Goal: Task Accomplishment & Management: Manage account settings

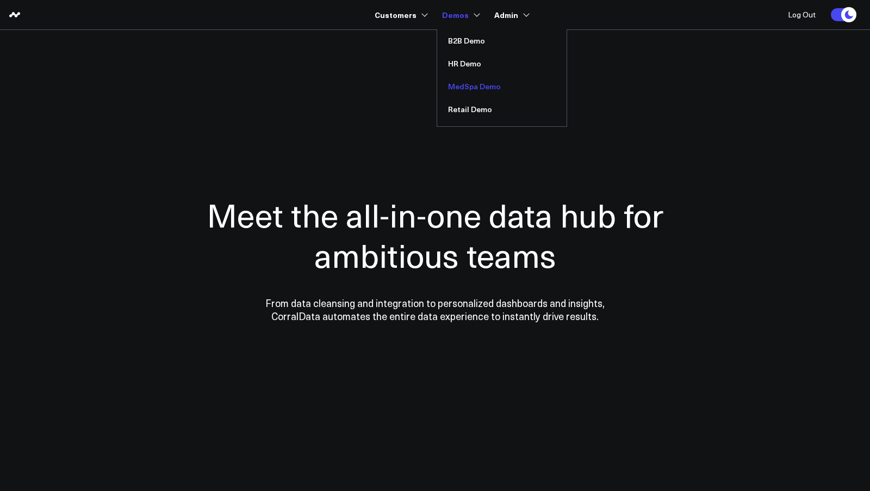
click at [471, 87] on link "MedSpa Demo" at bounding box center [501, 86] width 129 height 23
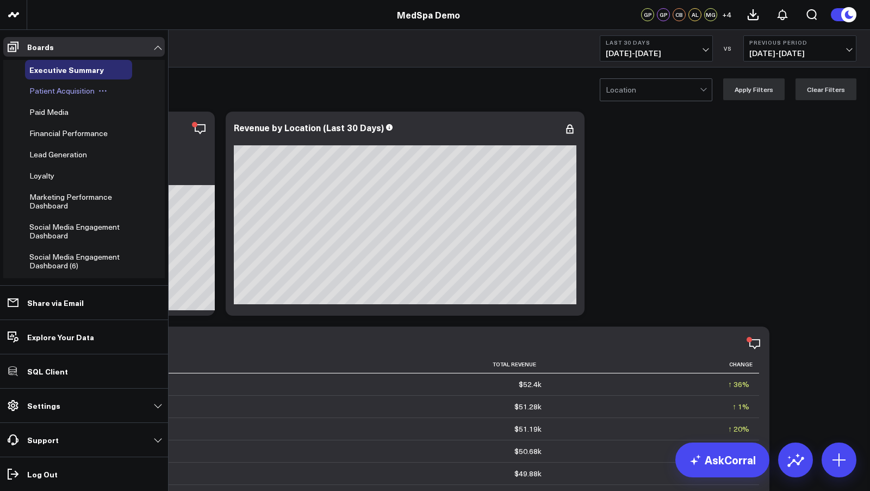
click at [56, 91] on span "Patient Acquisition" at bounding box center [61, 90] width 65 height 10
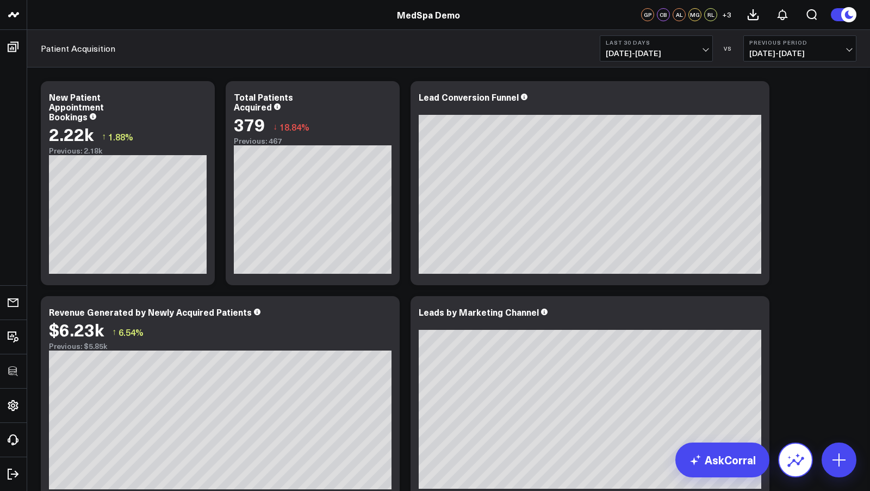
click at [803, 460] on icon at bounding box center [795, 459] width 17 height 17
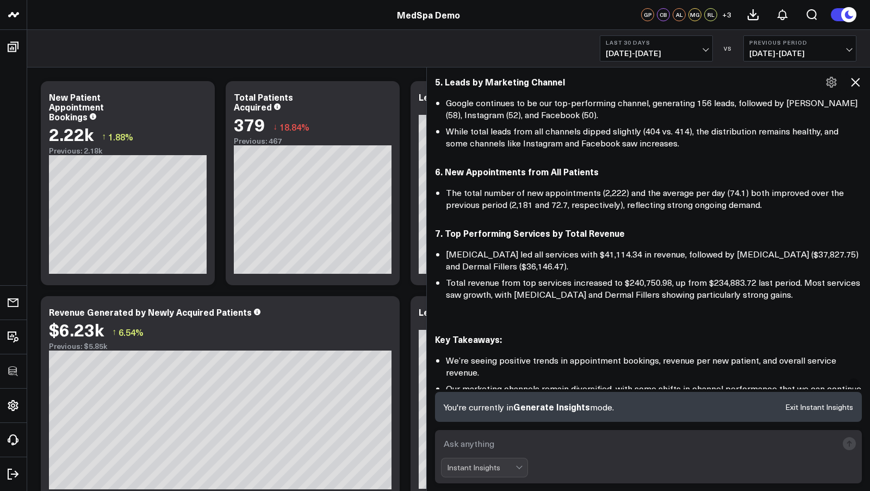
scroll to position [520, 0]
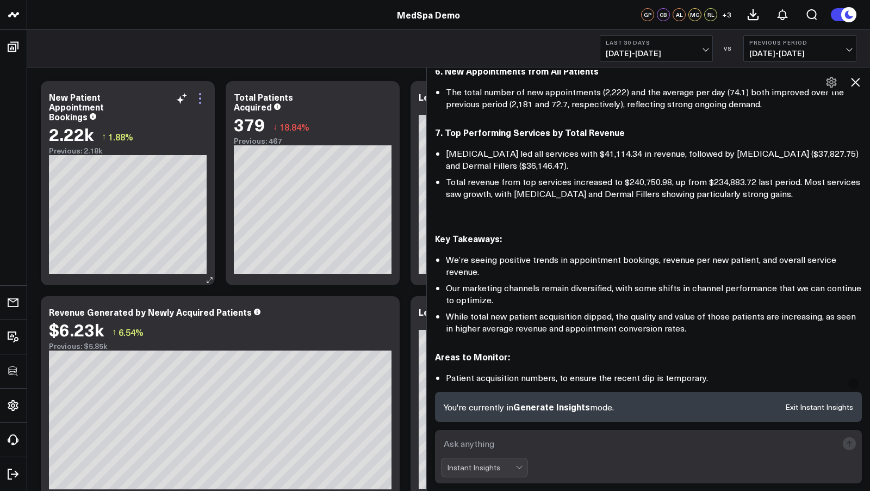
click at [201, 100] on icon at bounding box center [200, 98] width 13 height 13
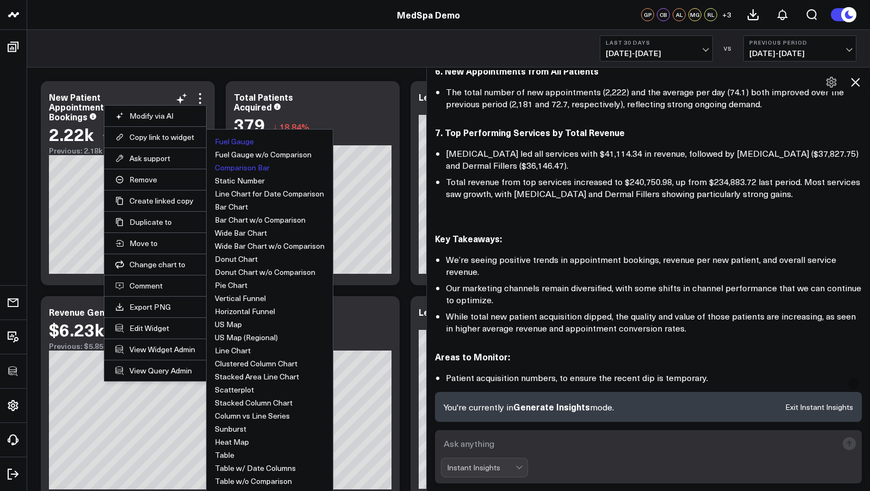
click at [238, 138] on button "Fuel Gauge" at bounding box center [234, 142] width 39 height 8
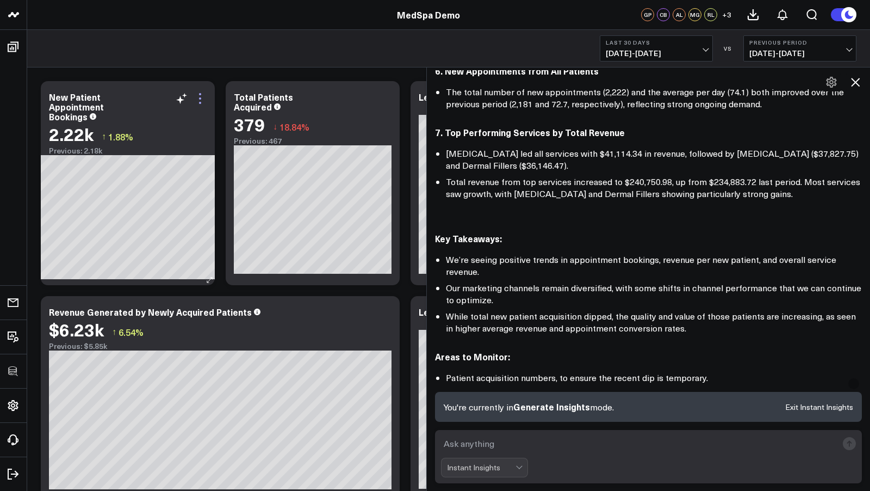
click at [202, 101] on icon at bounding box center [200, 98] width 13 height 13
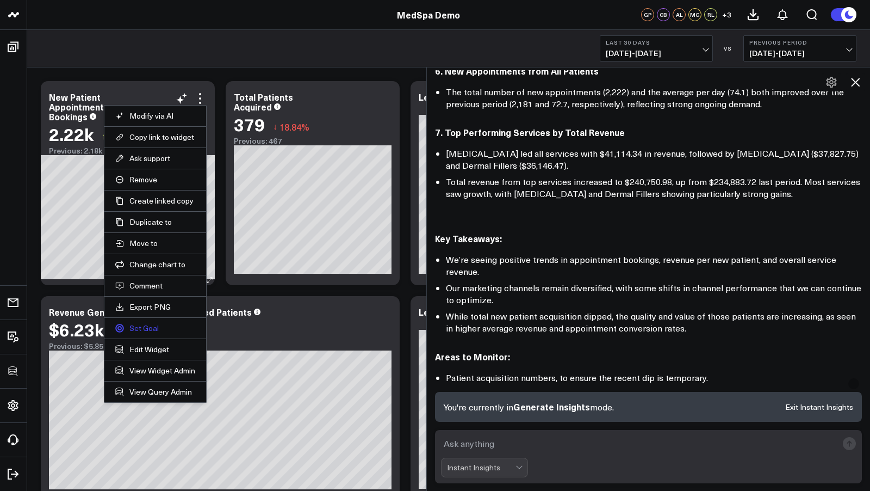
click at [150, 327] on link "Set Goal" at bounding box center [155, 328] width 80 height 10
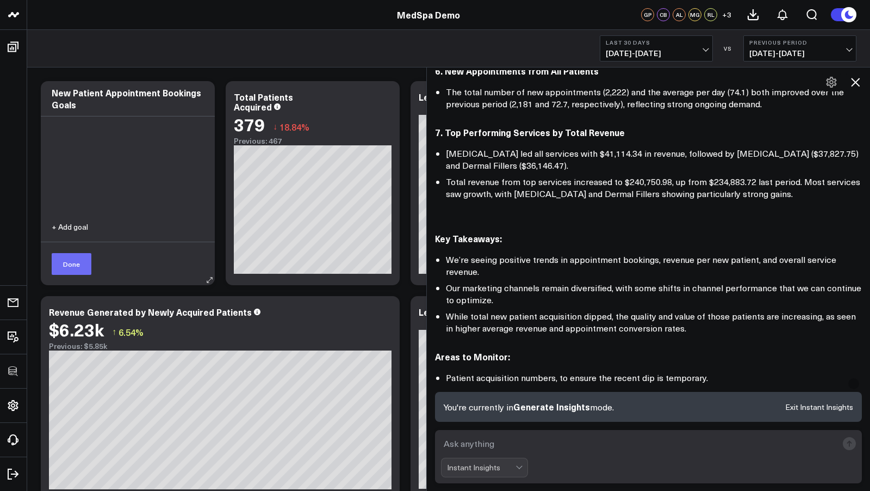
click at [75, 268] on button "Done" at bounding box center [72, 264] width 40 height 22
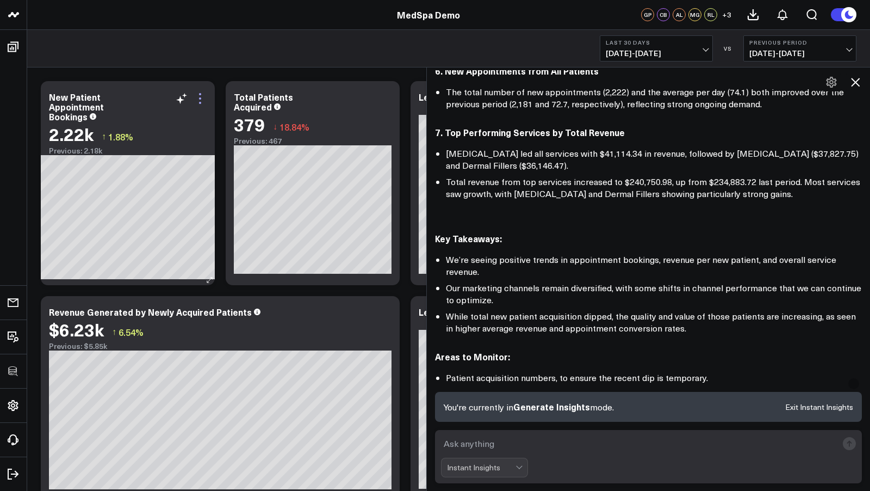
click at [202, 97] on icon at bounding box center [200, 98] width 13 height 13
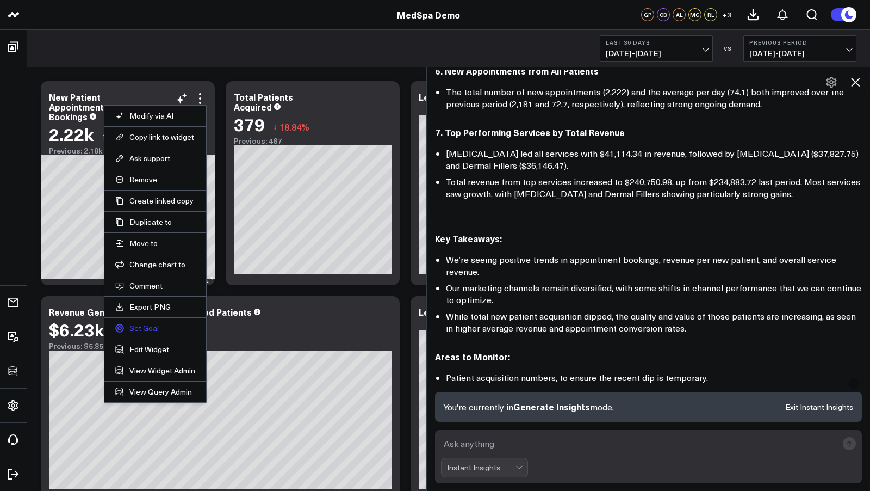
click at [146, 325] on link "Set Goal" at bounding box center [155, 328] width 80 height 10
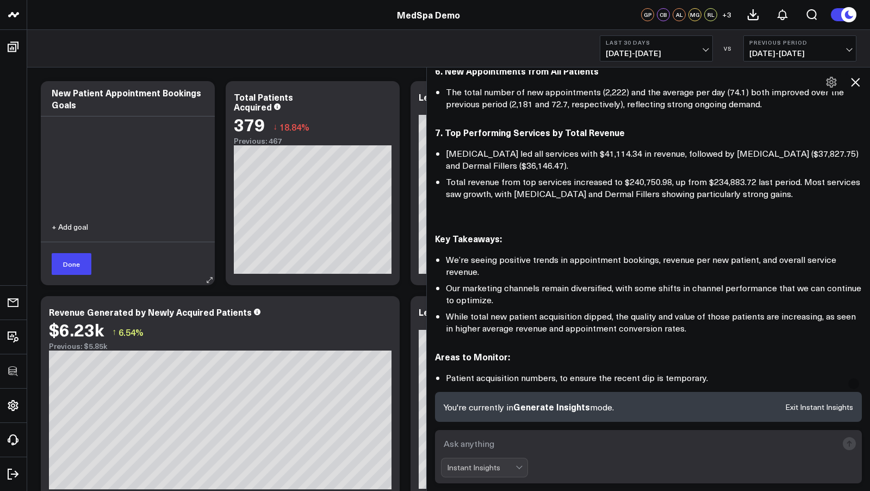
click at [78, 228] on button "+ Add goal" at bounding box center [70, 227] width 36 height 8
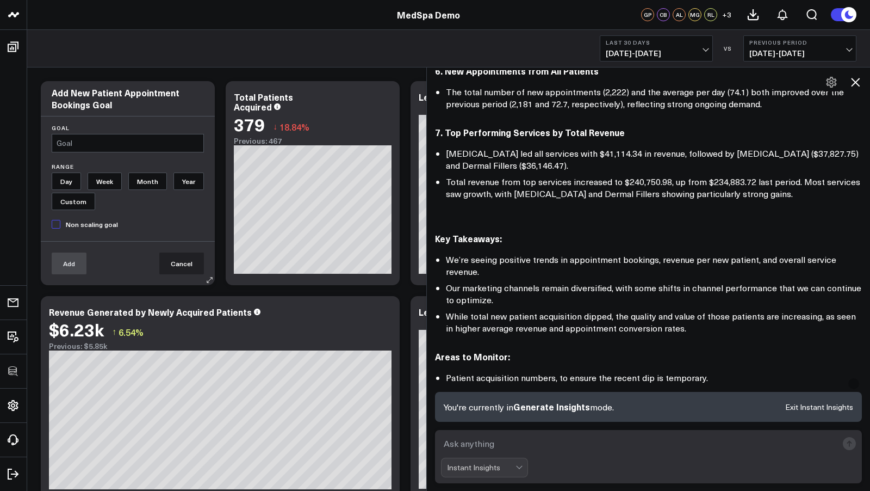
click at [109, 146] on input "text" at bounding box center [128, 143] width 152 height 18
type input "3k"
click at [151, 178] on input "Month" at bounding box center [147, 180] width 39 height 17
radio input "true"
click at [78, 262] on button "Add" at bounding box center [69, 263] width 35 height 22
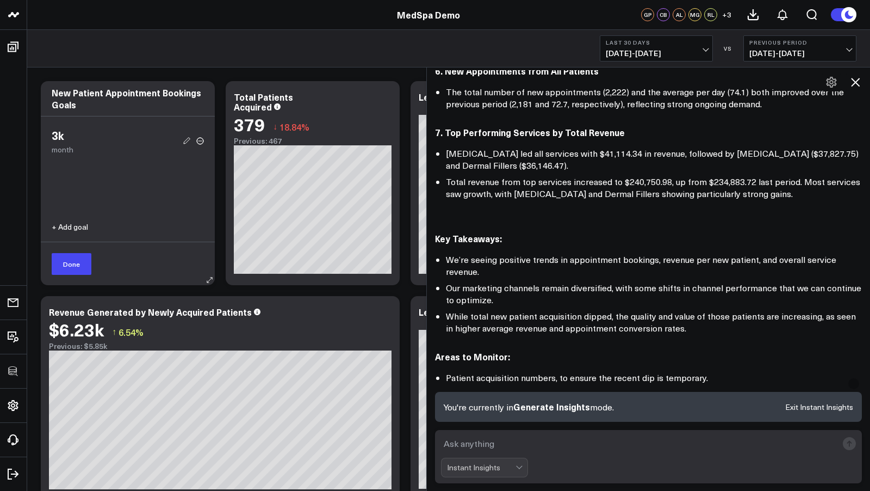
click at [78, 262] on button "Done" at bounding box center [72, 264] width 40 height 22
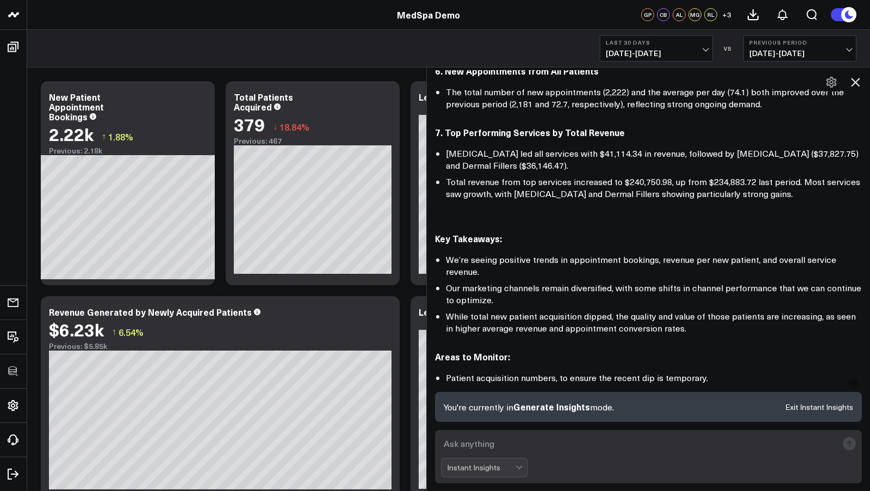
click at [860, 82] on icon at bounding box center [855, 82] width 13 height 13
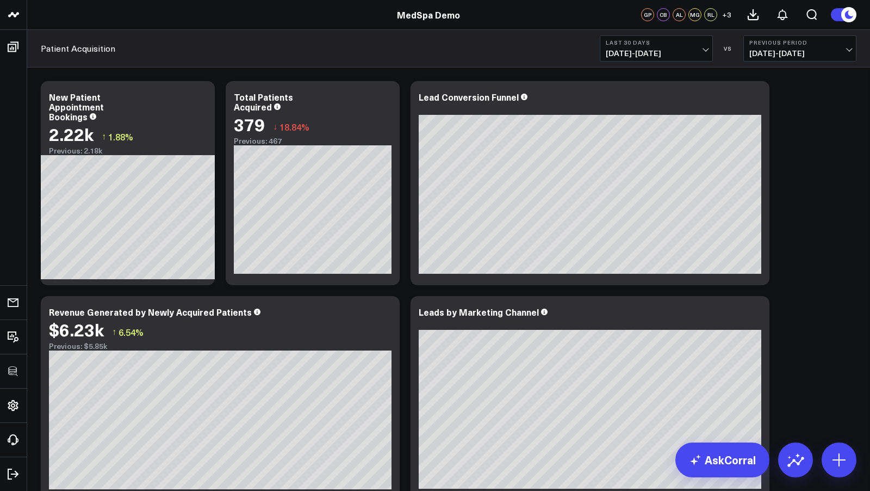
click at [647, 49] on span "08/17/25 - 09/15/25" at bounding box center [656, 53] width 101 height 9
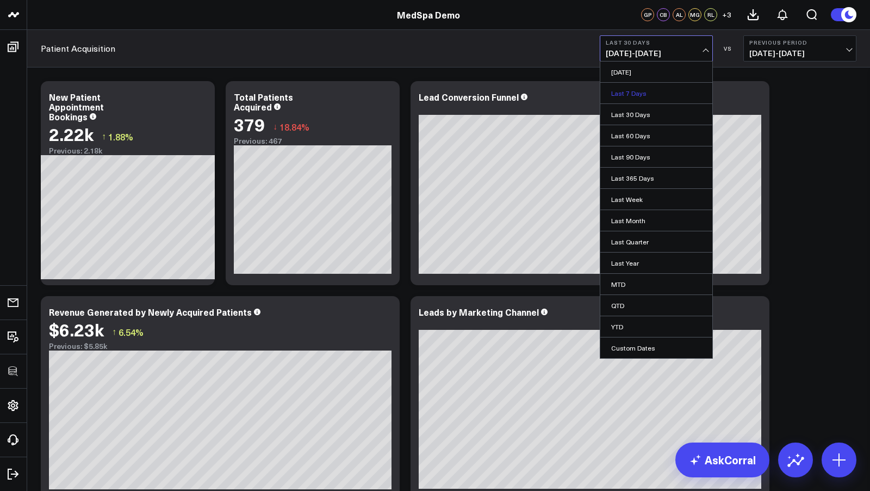
click at [633, 97] on link "Last 7 Days" at bounding box center [657, 93] width 112 height 21
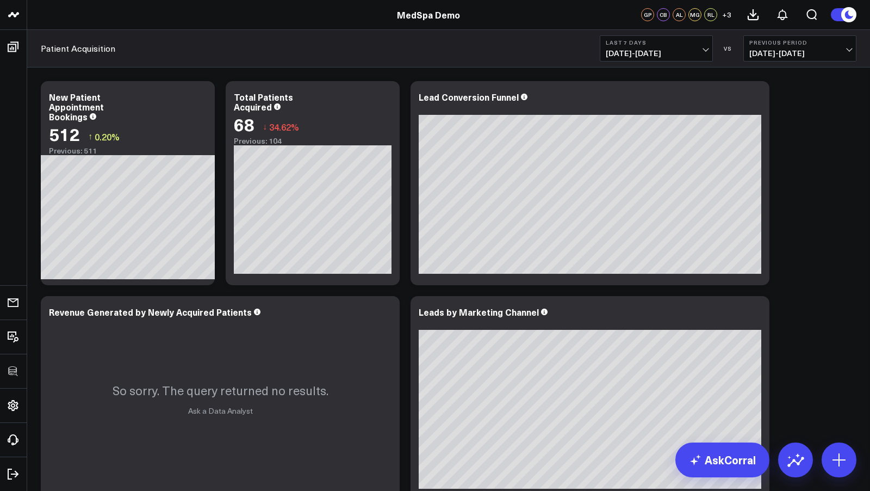
click at [634, 49] on span "09/09/25 - 09/15/25" at bounding box center [656, 53] width 101 height 9
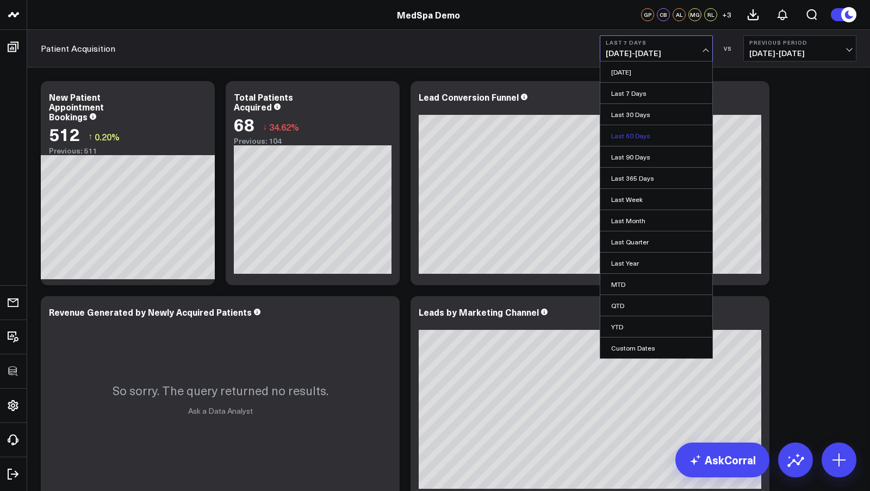
click at [637, 133] on link "Last 60 Days" at bounding box center [657, 135] width 112 height 21
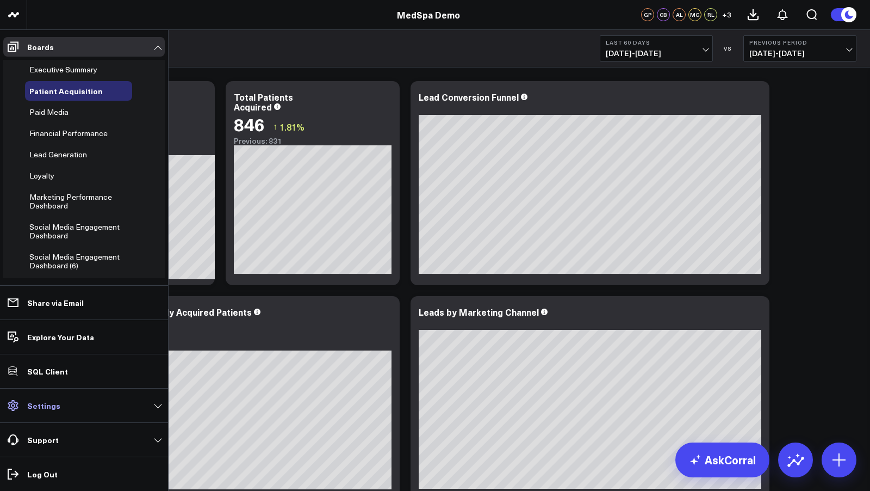
click at [53, 411] on link "Settings" at bounding box center [84, 406] width 162 height 20
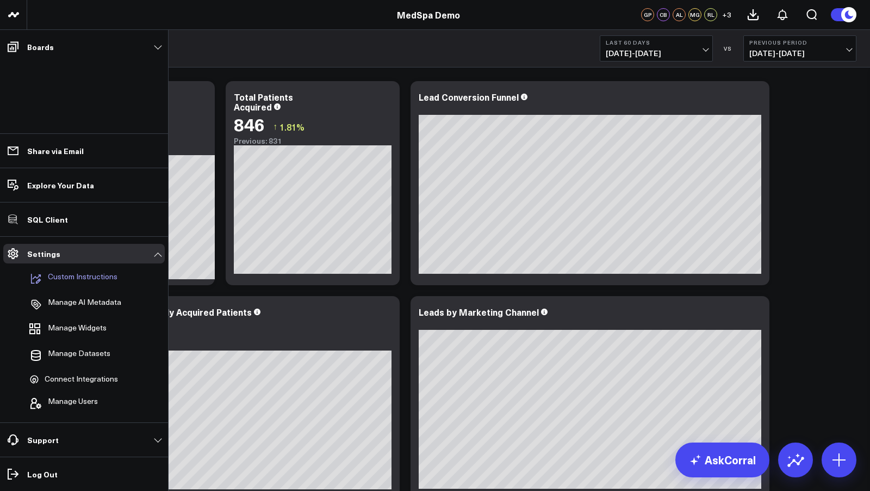
click at [65, 272] on p "Custom Instructions" at bounding box center [83, 278] width 70 height 13
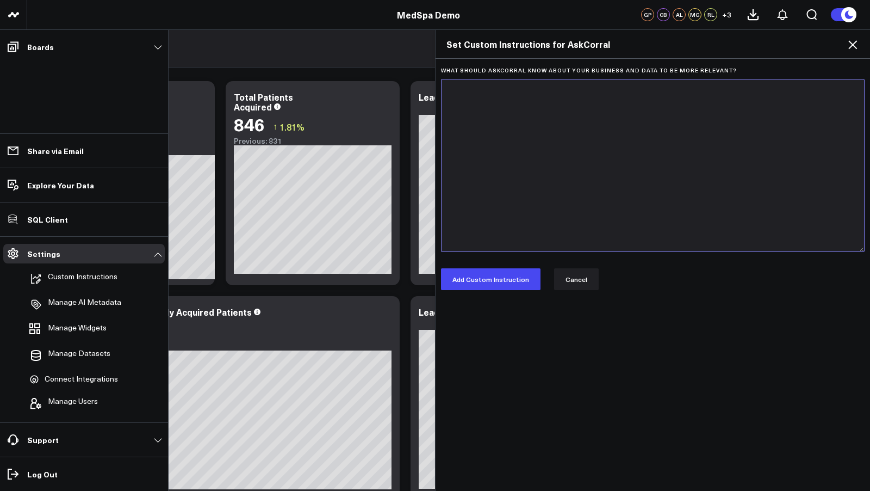
click at [506, 149] on textarea "What should AskCorral know about your business and data to be more relevant?" at bounding box center [653, 165] width 424 height 173
click at [565, 281] on button "Cancel" at bounding box center [576, 279] width 45 height 22
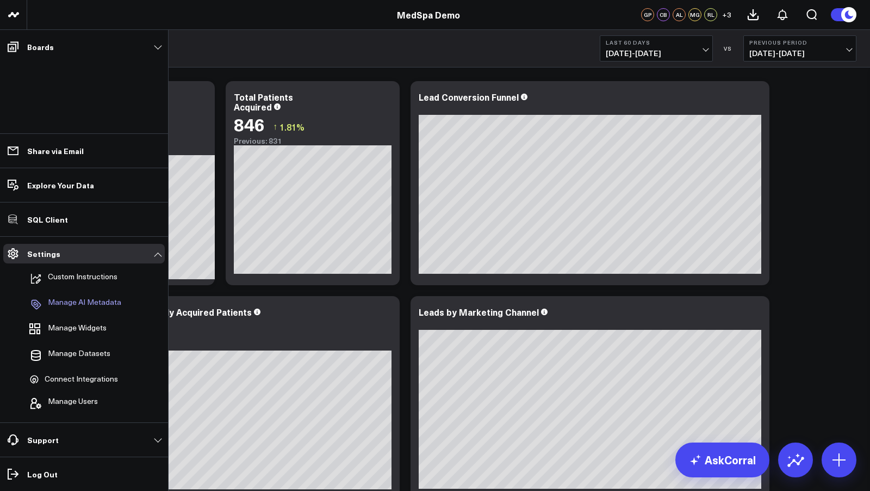
click at [91, 305] on p "Manage AI Metadata" at bounding box center [84, 304] width 73 height 13
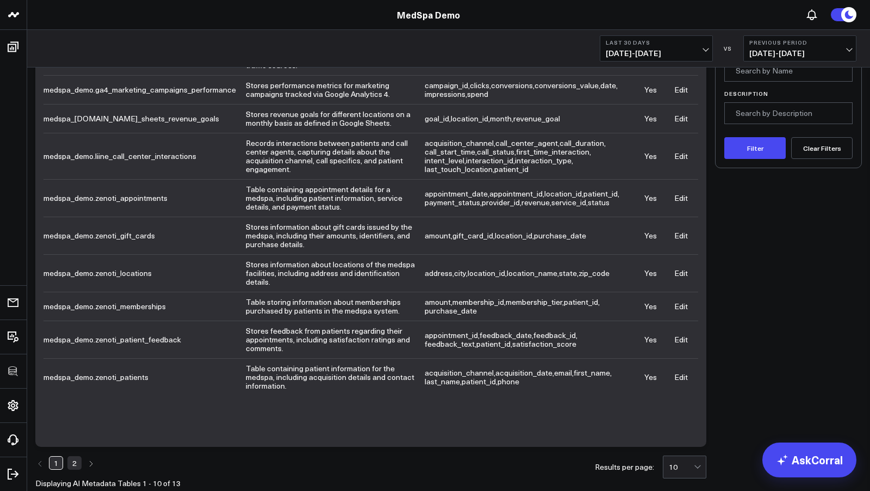
scroll to position [85, 0]
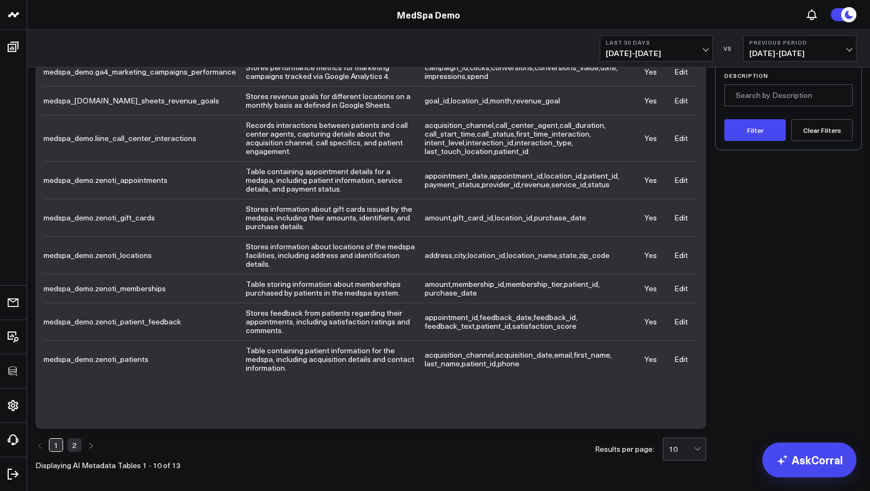
click at [683, 217] on link "Edit" at bounding box center [682, 217] width 14 height 10
